Goal: Information Seeking & Learning: Find specific fact

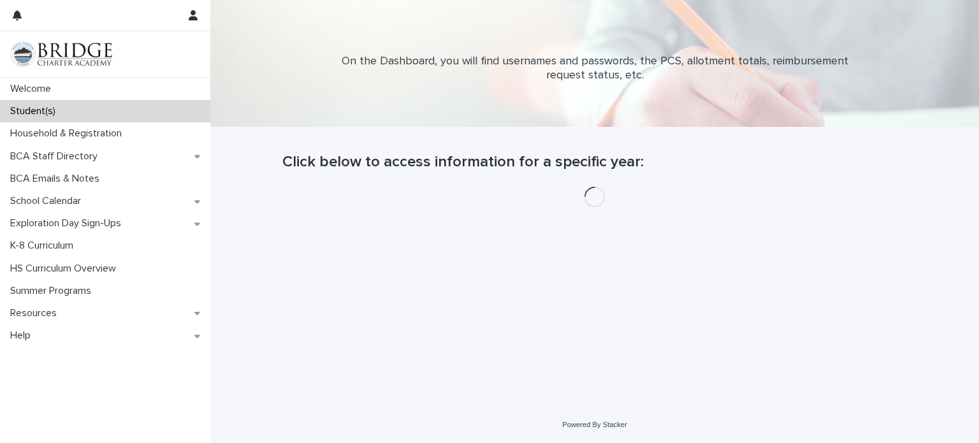
click at [31, 115] on p "Student(s)" at bounding box center [35, 111] width 61 height 12
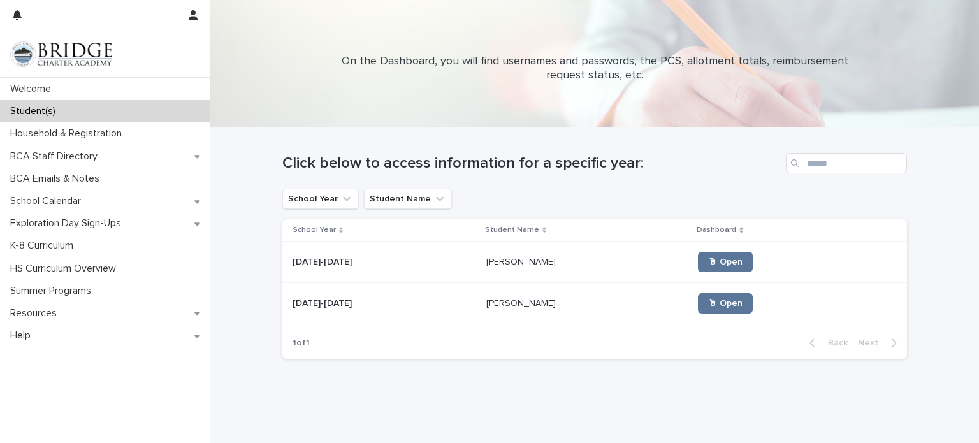
click at [446, 302] on p at bounding box center [385, 303] width 184 height 11
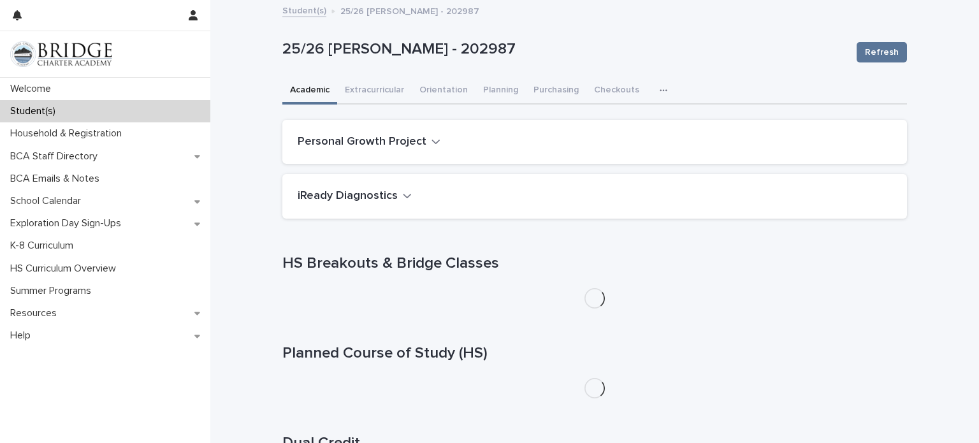
click at [660, 89] on icon "button" at bounding box center [663, 90] width 7 height 2
click at [617, 150] on button "General" at bounding box center [623, 142] width 84 height 19
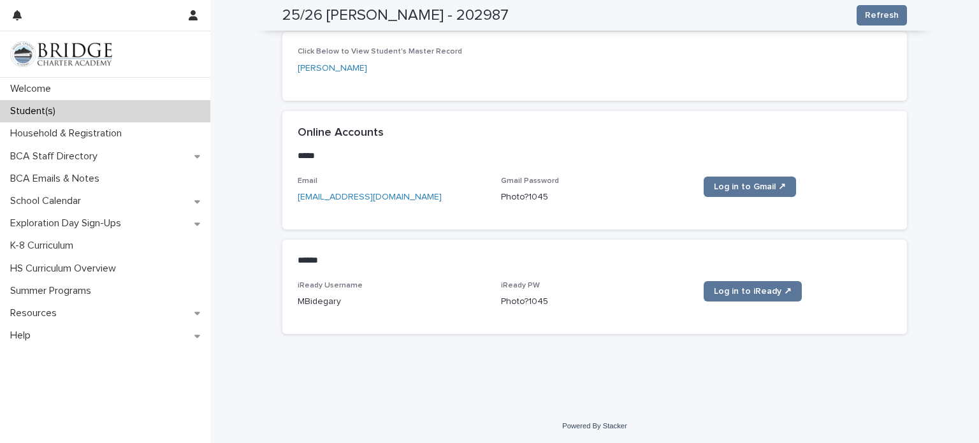
scroll to position [509, 0]
drag, startPoint x: 549, startPoint y: 299, endPoint x: 499, endPoint y: 302, distance: 49.8
click at [499, 302] on div "iReady Username MBidegary iReady PW [SECURITY_DATA] Log in to iReady ↗" at bounding box center [595, 301] width 594 height 38
copy p "Photo?1045"
click at [499, 302] on div "iReady Username MBidegary iReady PW [SECURITY_DATA] Log in to iReady ↗" at bounding box center [595, 301] width 594 height 38
